Goal: Check status

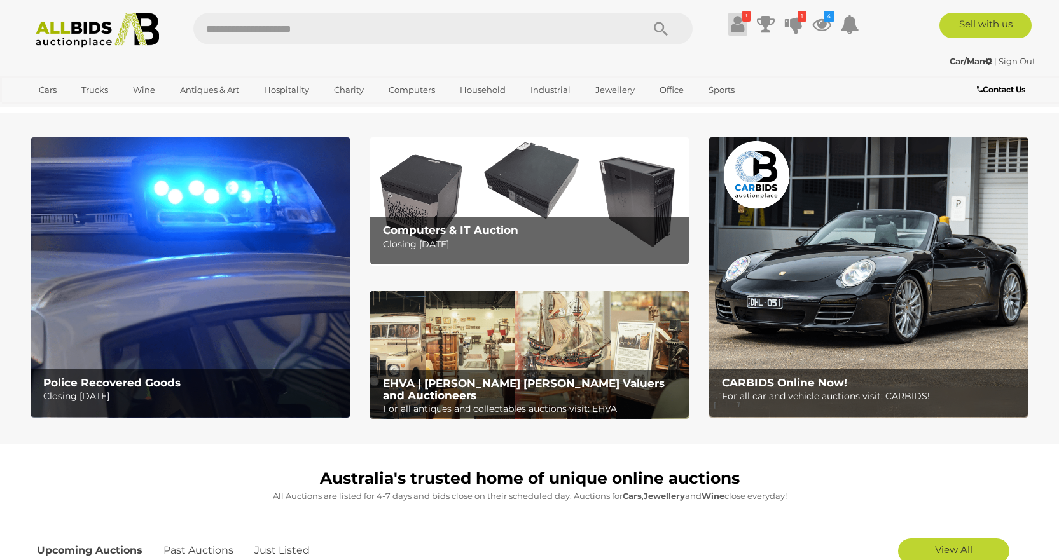
click at [739, 15] on icon at bounding box center [737, 24] width 13 height 23
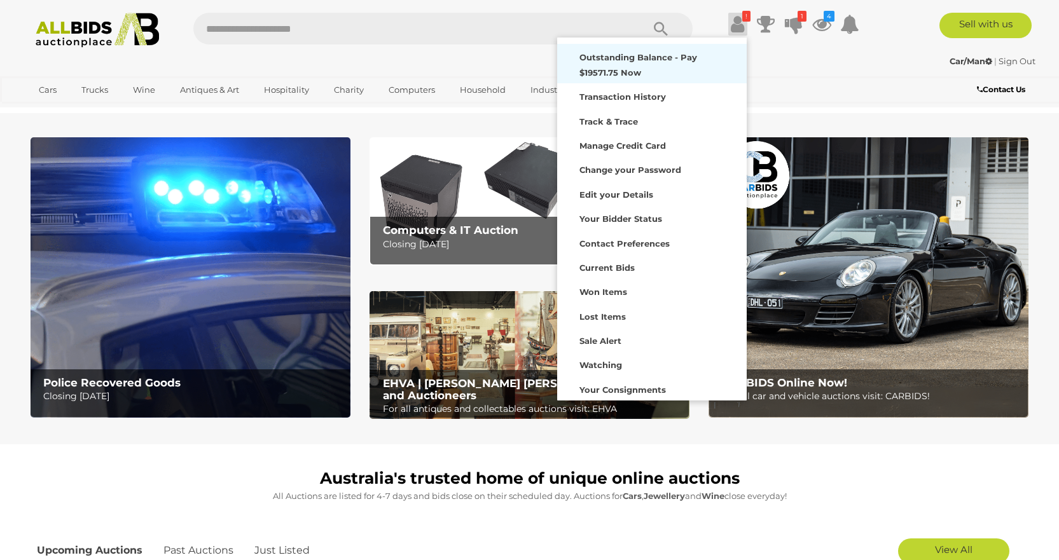
click at [658, 59] on strong "Outstanding Balance - Pay $19571.75 Now" at bounding box center [638, 64] width 118 height 25
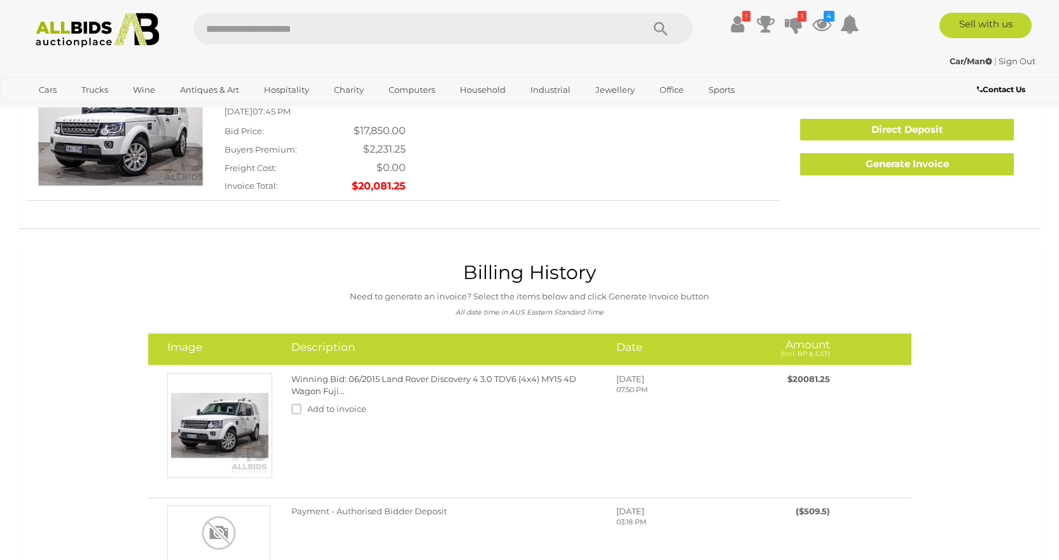
scroll to position [127, 0]
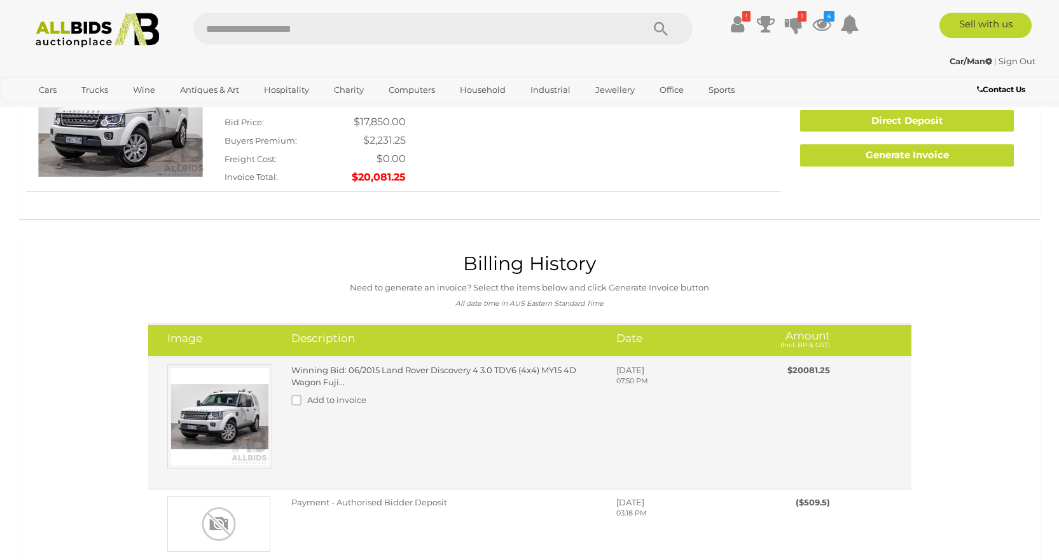
click at [544, 369] on link "Winning Bid: 06/2015 Land Rover Discovery 4 3.0 TDV6 (4x4) MY15 4D Wagon Fuji..." at bounding box center [433, 376] width 285 height 22
